Goal: Book appointment/travel/reservation

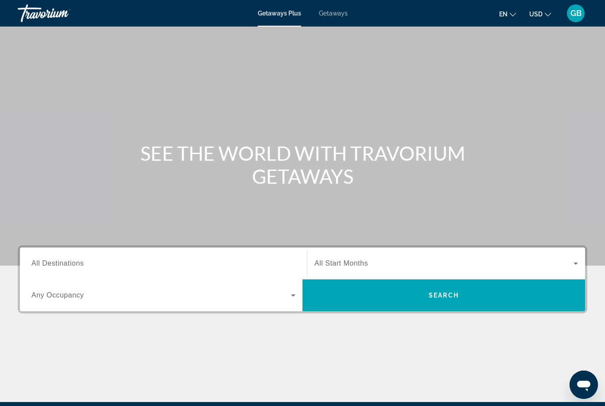
click at [57, 262] on span "All Destinations" at bounding box center [57, 264] width 52 height 8
click at [57, 262] on input "Destination All Destinations" at bounding box center [163, 264] width 264 height 11
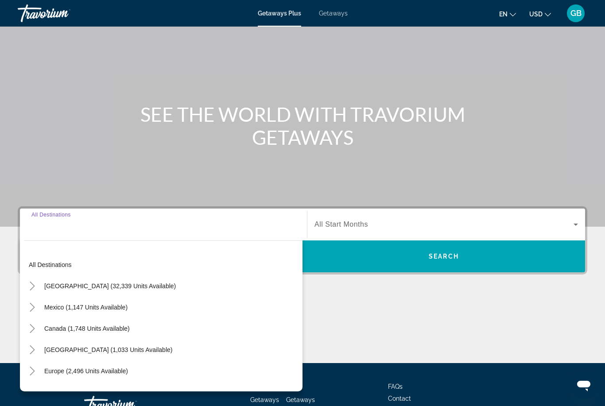
scroll to position [105, 0]
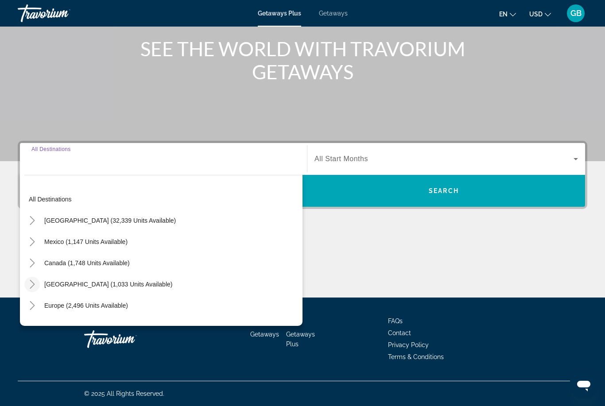
click at [31, 287] on icon "Toggle Caribbean & Atlantic Islands (1,033 units available)" at bounding box center [32, 284] width 9 height 9
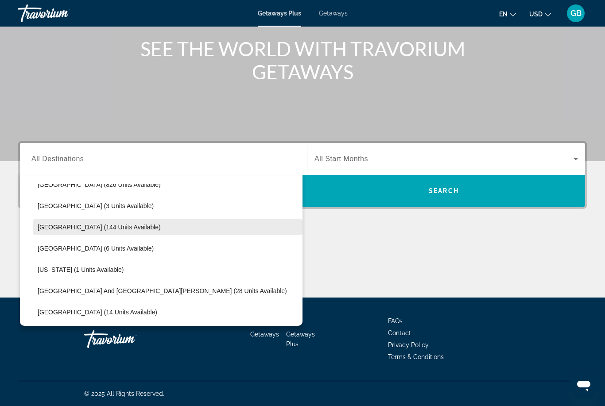
scroll to position [143, 0]
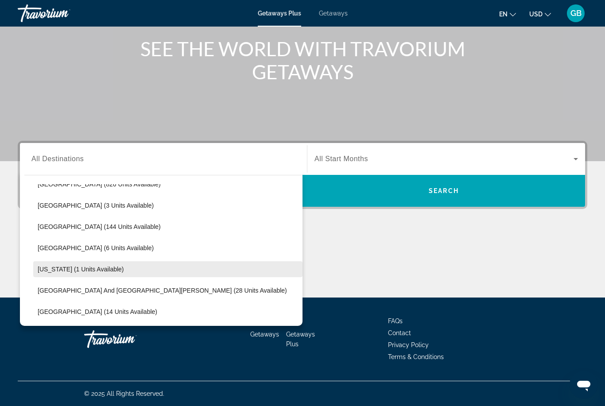
click at [61, 269] on span "[US_STATE] (1 units available)" at bounding box center [81, 269] width 86 height 7
type input "**********"
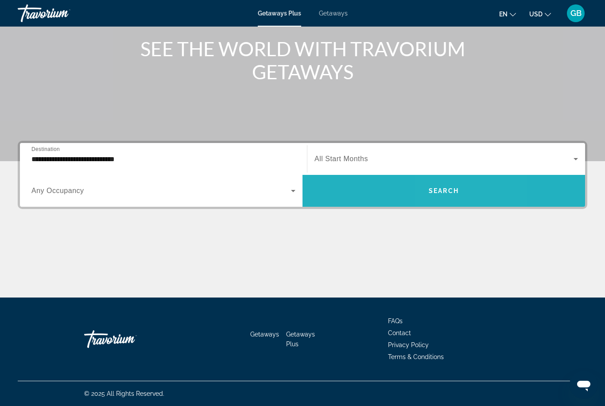
click at [455, 192] on span "Search" at bounding box center [444, 190] width 30 height 7
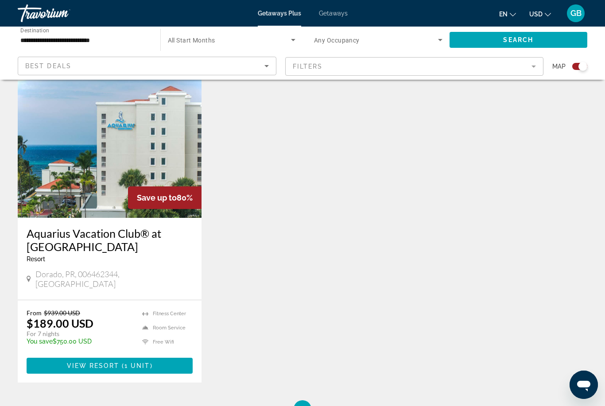
scroll to position [312, 0]
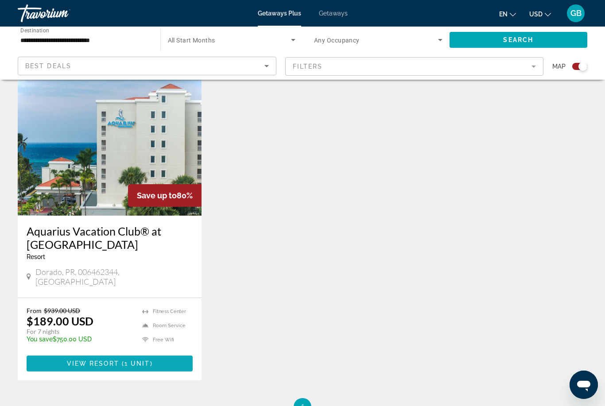
click at [113, 360] on span "View Resort" at bounding box center [93, 363] width 52 height 7
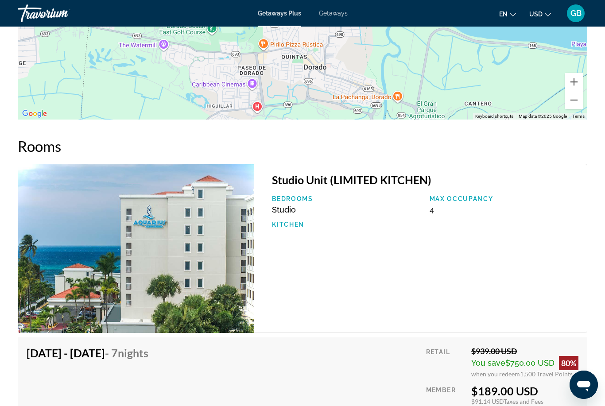
scroll to position [1434, 0]
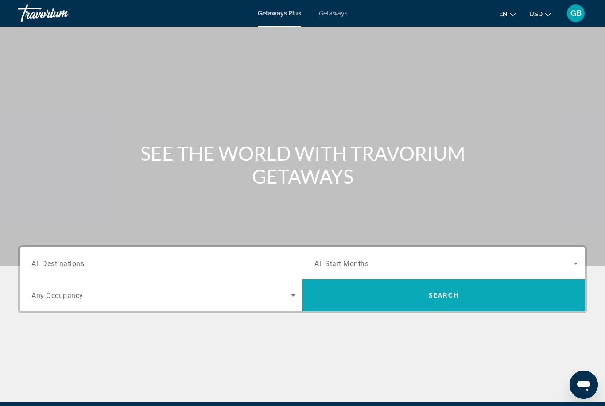
click at [462, 296] on span "Search widget" at bounding box center [444, 295] width 283 height 21
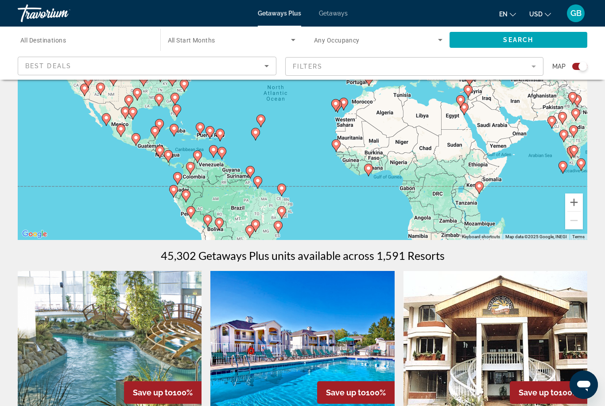
scroll to position [80, 0]
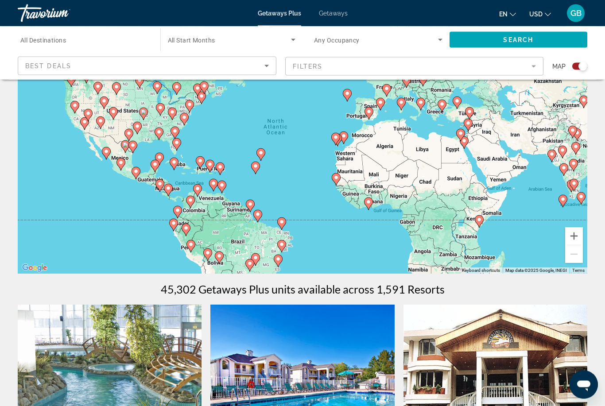
click at [36, 39] on span "All Destinations" at bounding box center [43, 40] width 46 height 7
click at [36, 39] on input "Destination All Destinations" at bounding box center [84, 40] width 129 height 11
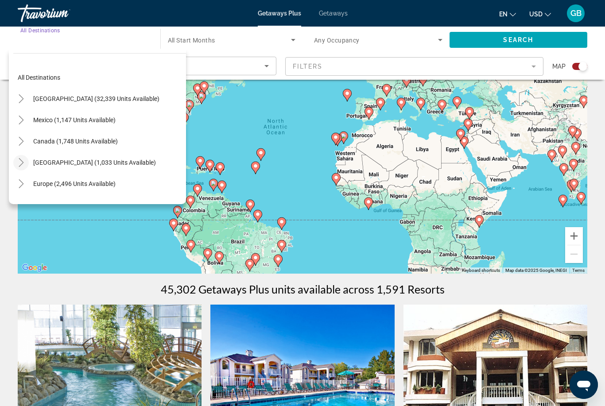
click at [22, 161] on icon "Toggle Caribbean & Atlantic Islands (1,033 units available)" at bounding box center [21, 162] width 5 height 9
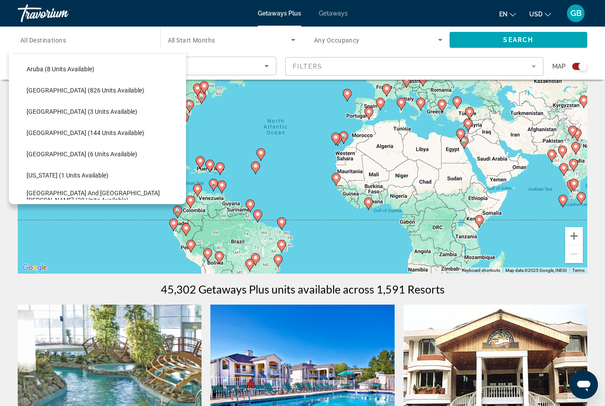
scroll to position [136, 0]
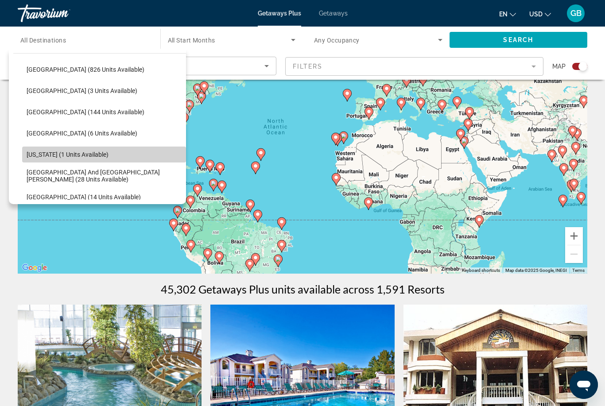
click at [44, 158] on span "Search widget" at bounding box center [104, 154] width 164 height 21
type input "**********"
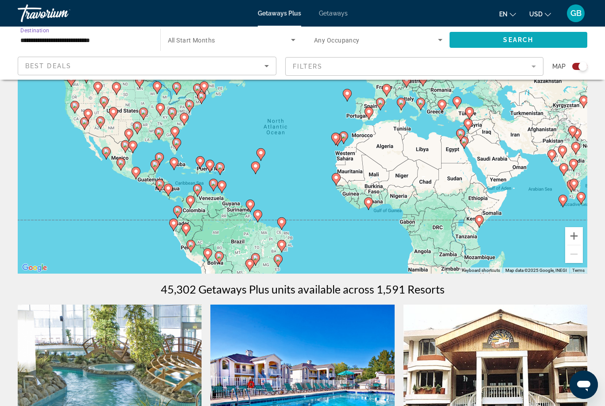
click at [507, 41] on span "Search" at bounding box center [518, 39] width 30 height 7
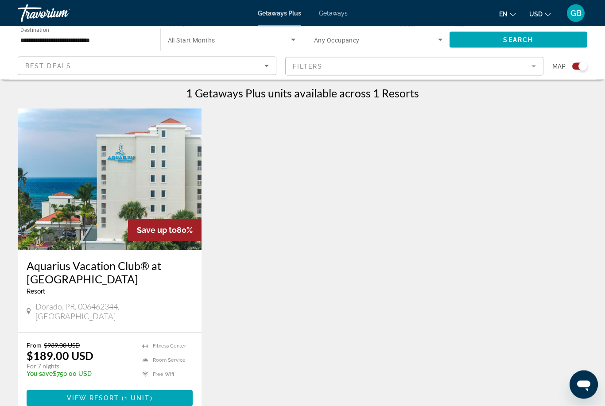
scroll to position [277, 0]
click at [330, 7] on div "Getaways Plus Getaways en English Español Français Italiano Português русский U…" at bounding box center [302, 13] width 605 height 23
click at [335, 16] on span "Getaways" at bounding box center [333, 13] width 29 height 7
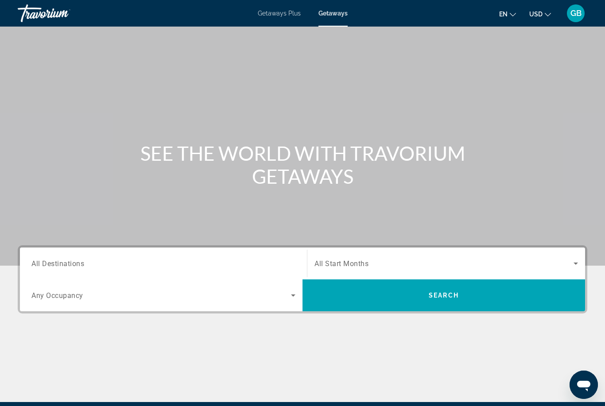
click at [70, 268] on span "All Destinations" at bounding box center [57, 263] width 53 height 8
click at [70, 268] on input "Destination All Destinations" at bounding box center [163, 264] width 264 height 11
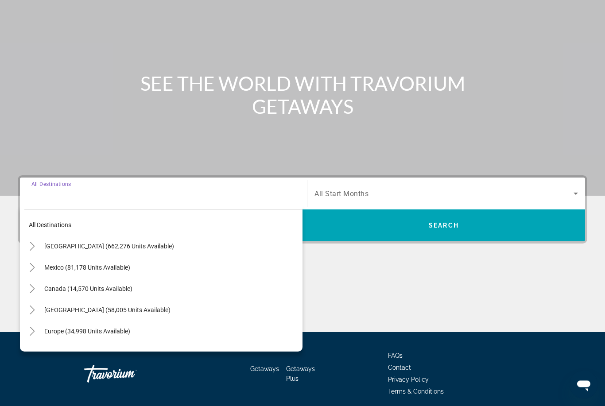
scroll to position [76, 0]
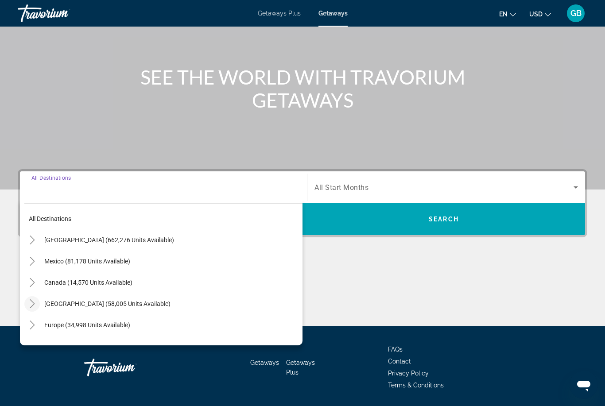
click at [35, 303] on icon "Toggle Caribbean & Atlantic Islands (58,005 units available)" at bounding box center [32, 304] width 9 height 9
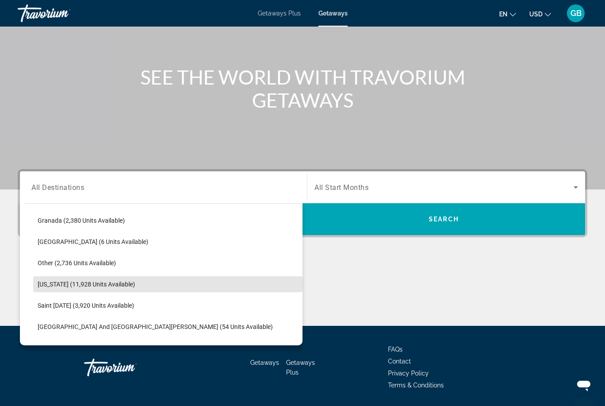
scroll to position [212, 0]
click at [139, 287] on span "Search widget" at bounding box center [167, 283] width 269 height 21
type input "**********"
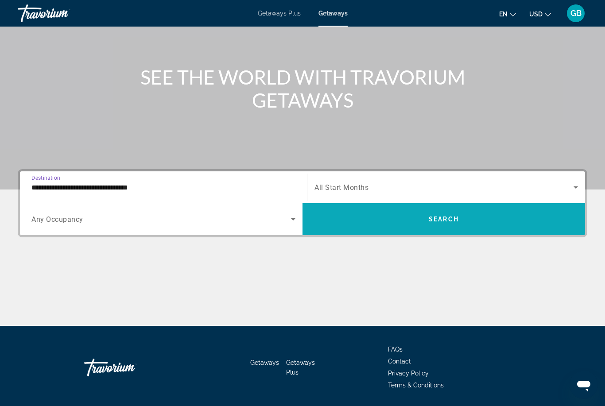
click at [419, 223] on span "Search widget" at bounding box center [444, 219] width 283 height 21
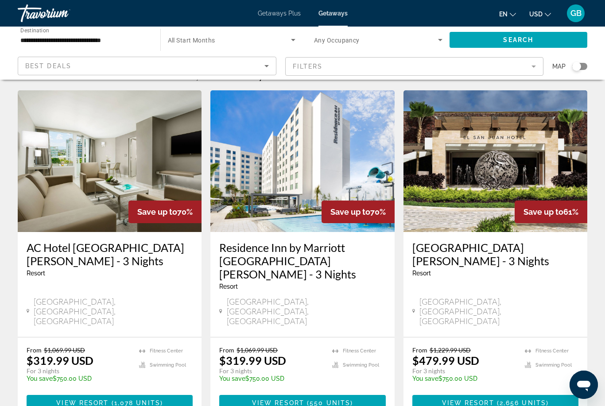
scroll to position [22, 0]
